Goal: Transaction & Acquisition: Purchase product/service

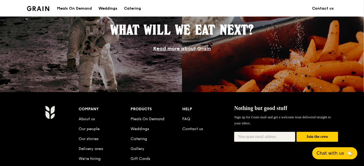
scroll to position [522, 0]
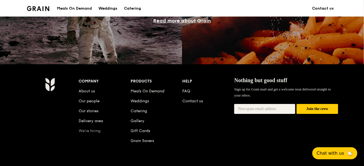
click at [97, 130] on link "We’re hiring" at bounding box center [90, 130] width 22 height 5
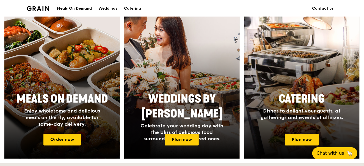
scroll to position [220, 0]
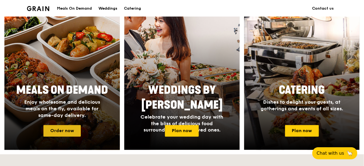
click at [52, 132] on link "Order now" at bounding box center [61, 131] width 37 height 12
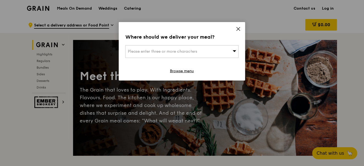
click at [235, 49] on icon at bounding box center [235, 51] width 4 height 4
click at [204, 49] on input "search" at bounding box center [182, 51] width 113 height 12
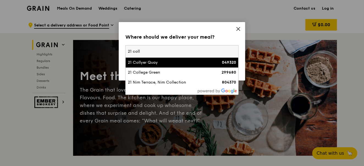
type input "21 coll"
click at [192, 64] on div "21 Collyer Quay" at bounding box center [168, 62] width 81 height 5
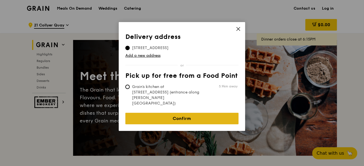
click at [177, 112] on link "Confirm" at bounding box center [181, 118] width 113 height 12
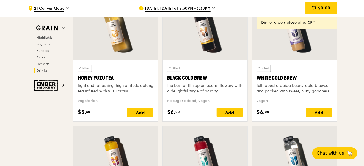
scroll to position [2035, 0]
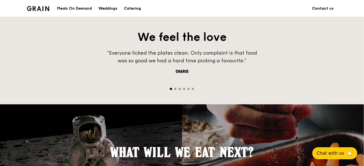
scroll to position [220, 0]
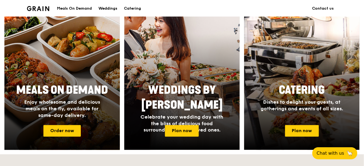
drag, startPoint x: 0, startPoint y: 0, endPoint x: 112, endPoint y: 94, distance: 146.0
click at [112, 94] on h2 "Meals On Demand" at bounding box center [61, 89] width 103 height 15
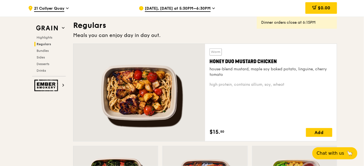
scroll to position [385, 0]
